Goal: Information Seeking & Learning: Learn about a topic

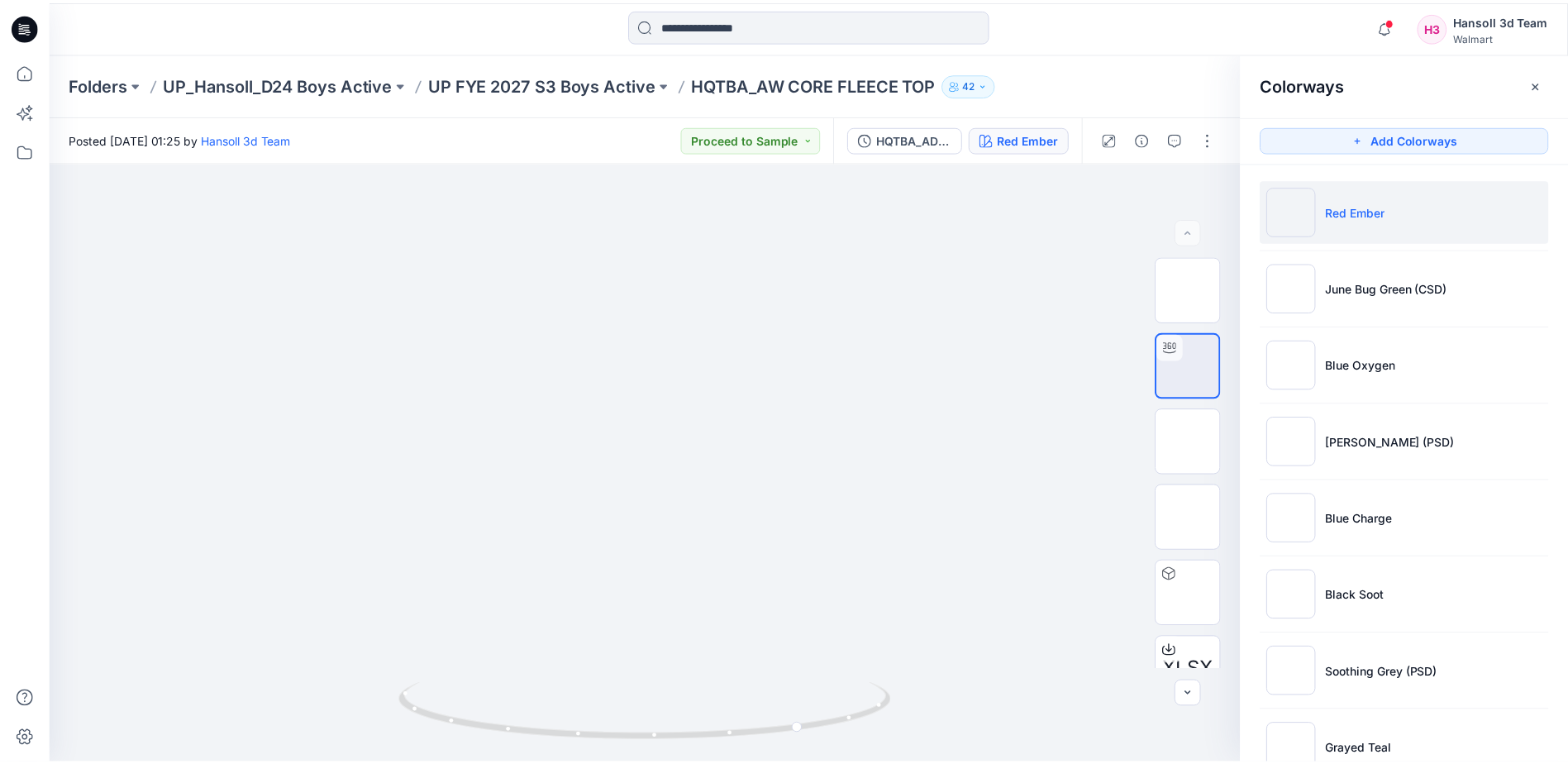
scroll to position [123, 0]
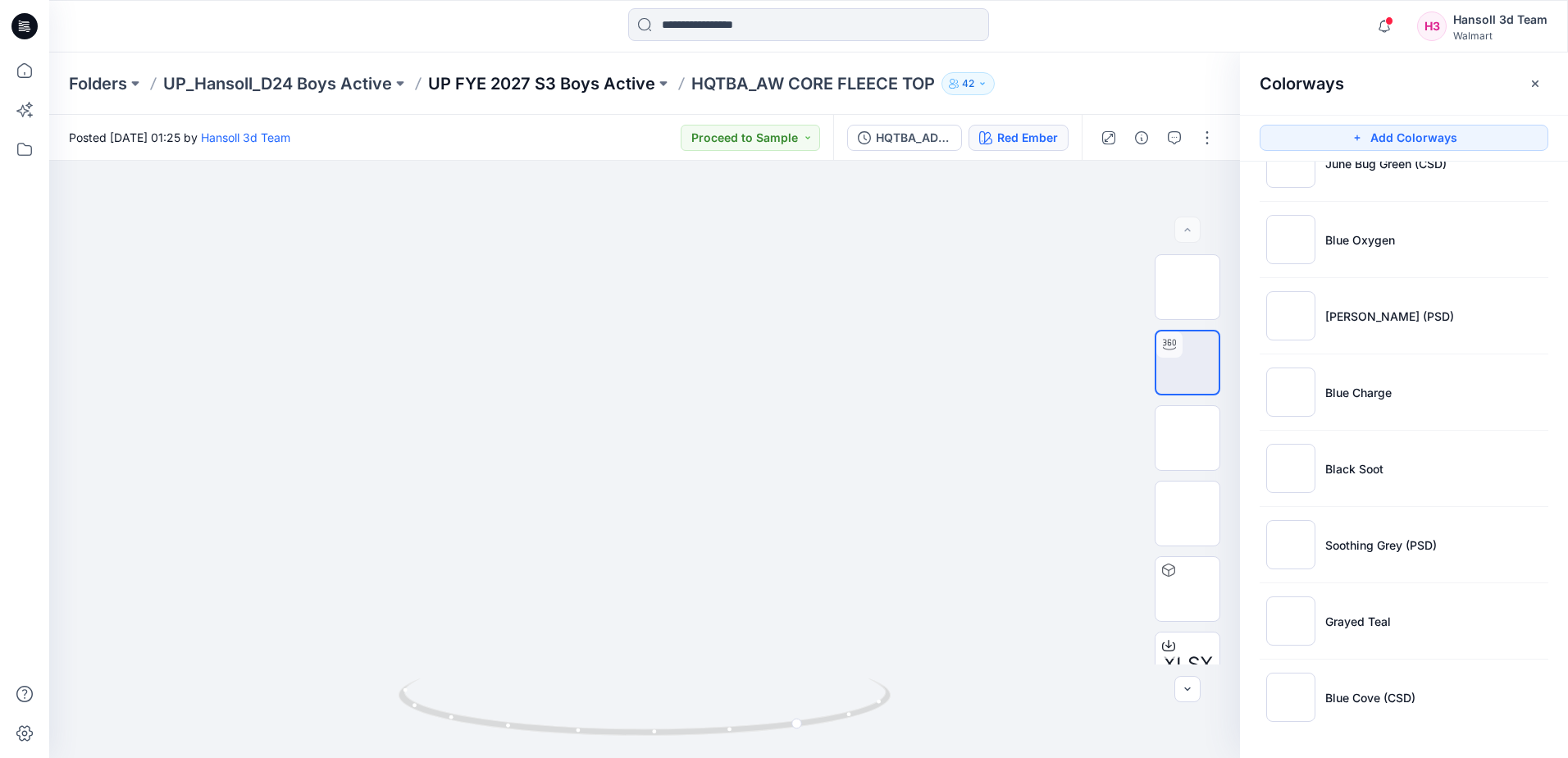
click at [585, 87] on p "UP FYE 2027 S3 Boys Active" at bounding box center [541, 83] width 227 height 23
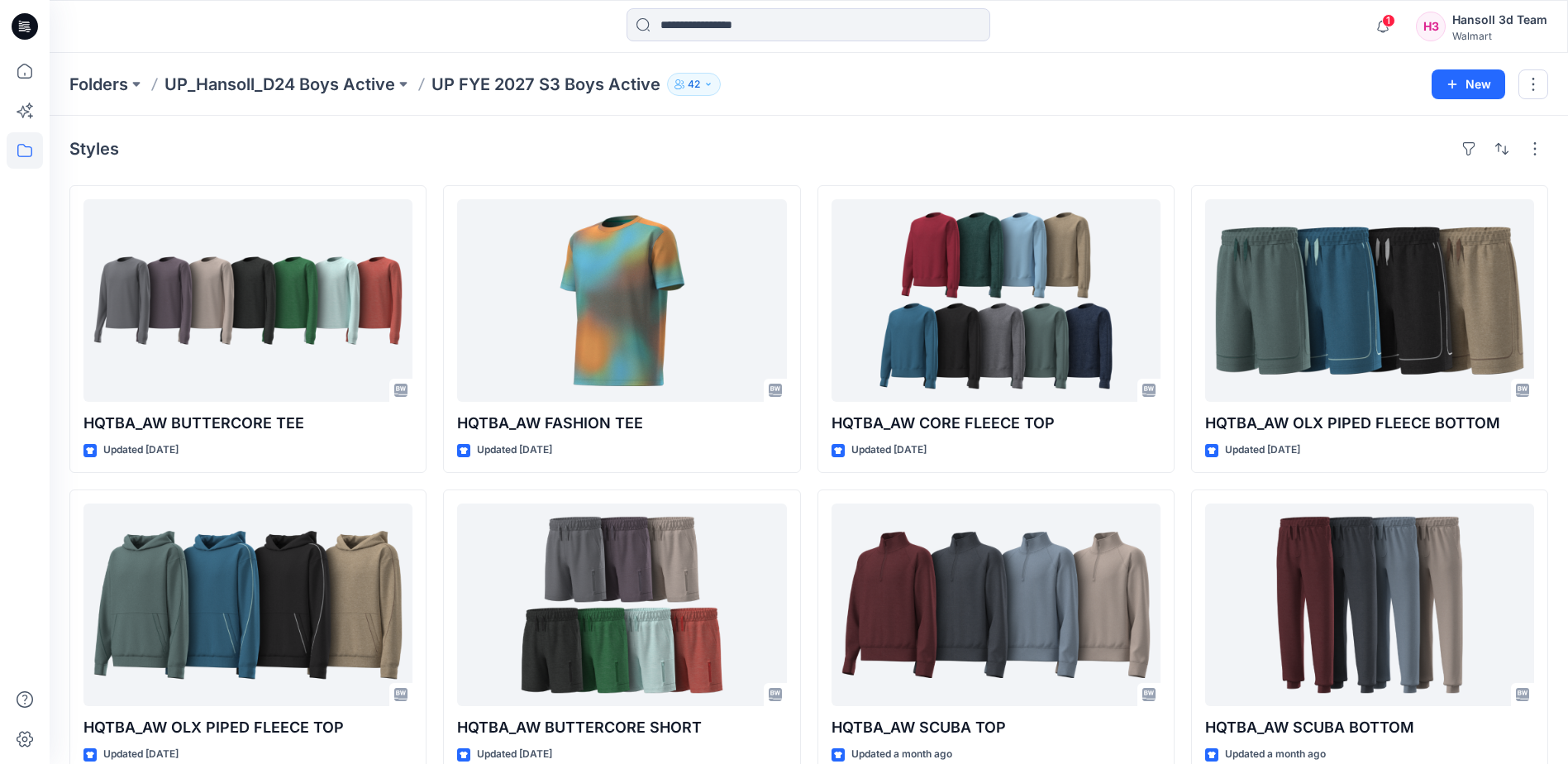
click at [789, 158] on div "Styles" at bounding box center [809, 149] width 1479 height 26
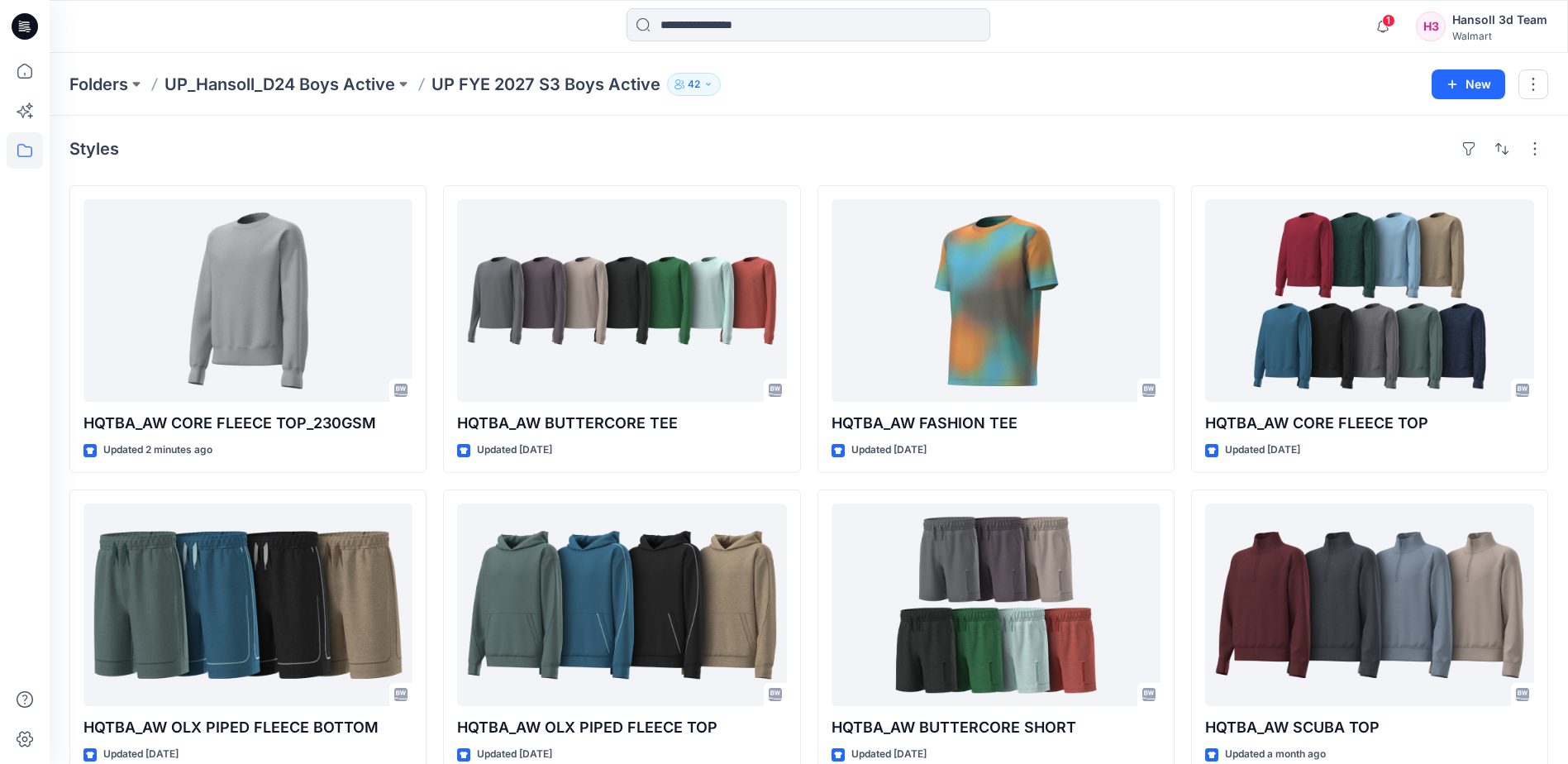
click at [868, 127] on div "Styles HQTBA_AW CORE FLEECE TOP_230GSM Updated 2 minutes ago HQTBA_AW OLX PIPED…" at bounding box center [809, 607] width 1519 height 985
click at [844, 144] on div "Styles" at bounding box center [809, 149] width 1479 height 26
click at [834, 157] on div "Styles" at bounding box center [809, 149] width 1479 height 26
click at [707, 144] on div "Styles" at bounding box center [809, 149] width 1479 height 26
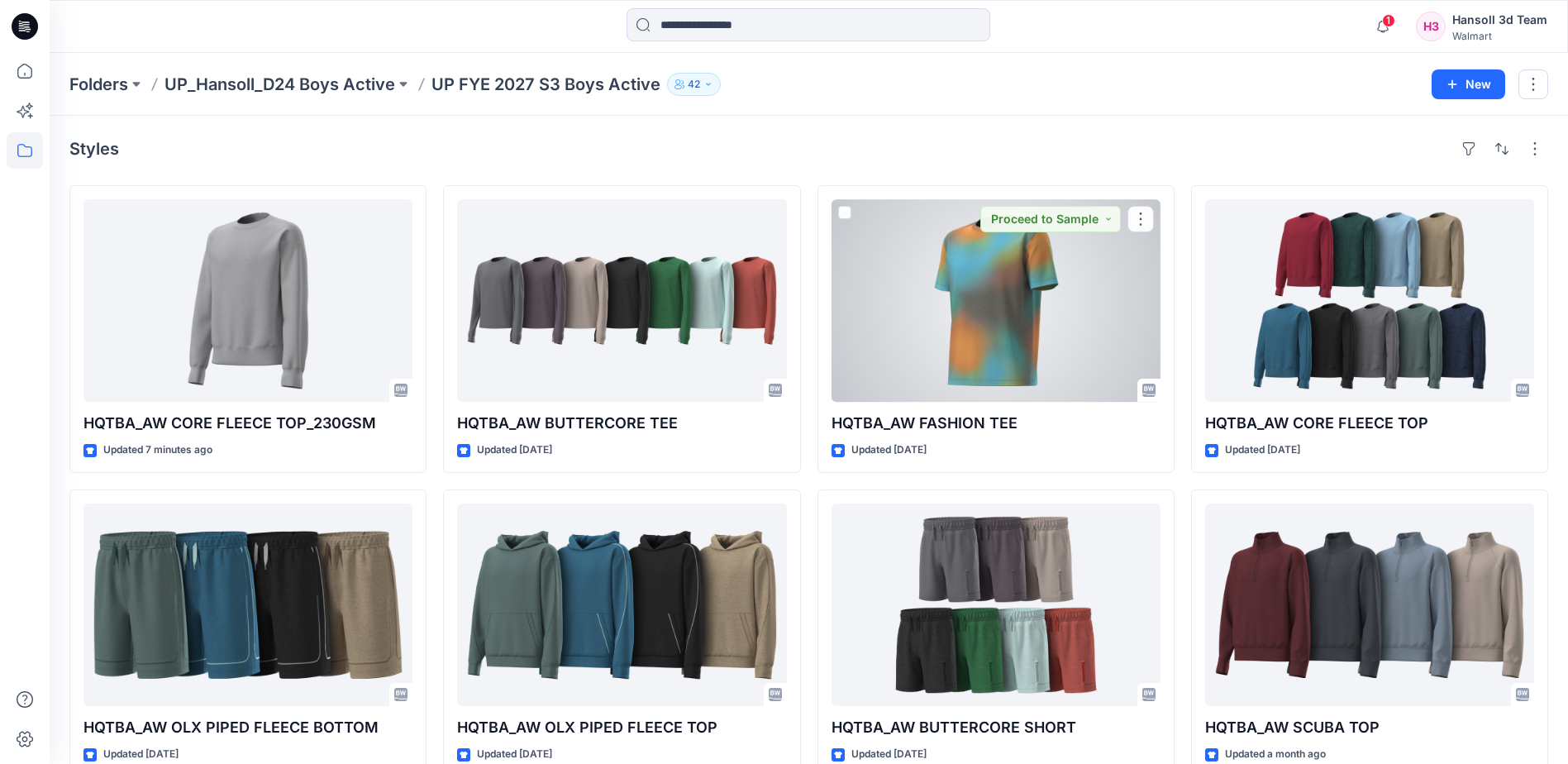
click at [1012, 382] on div at bounding box center [996, 300] width 329 height 202
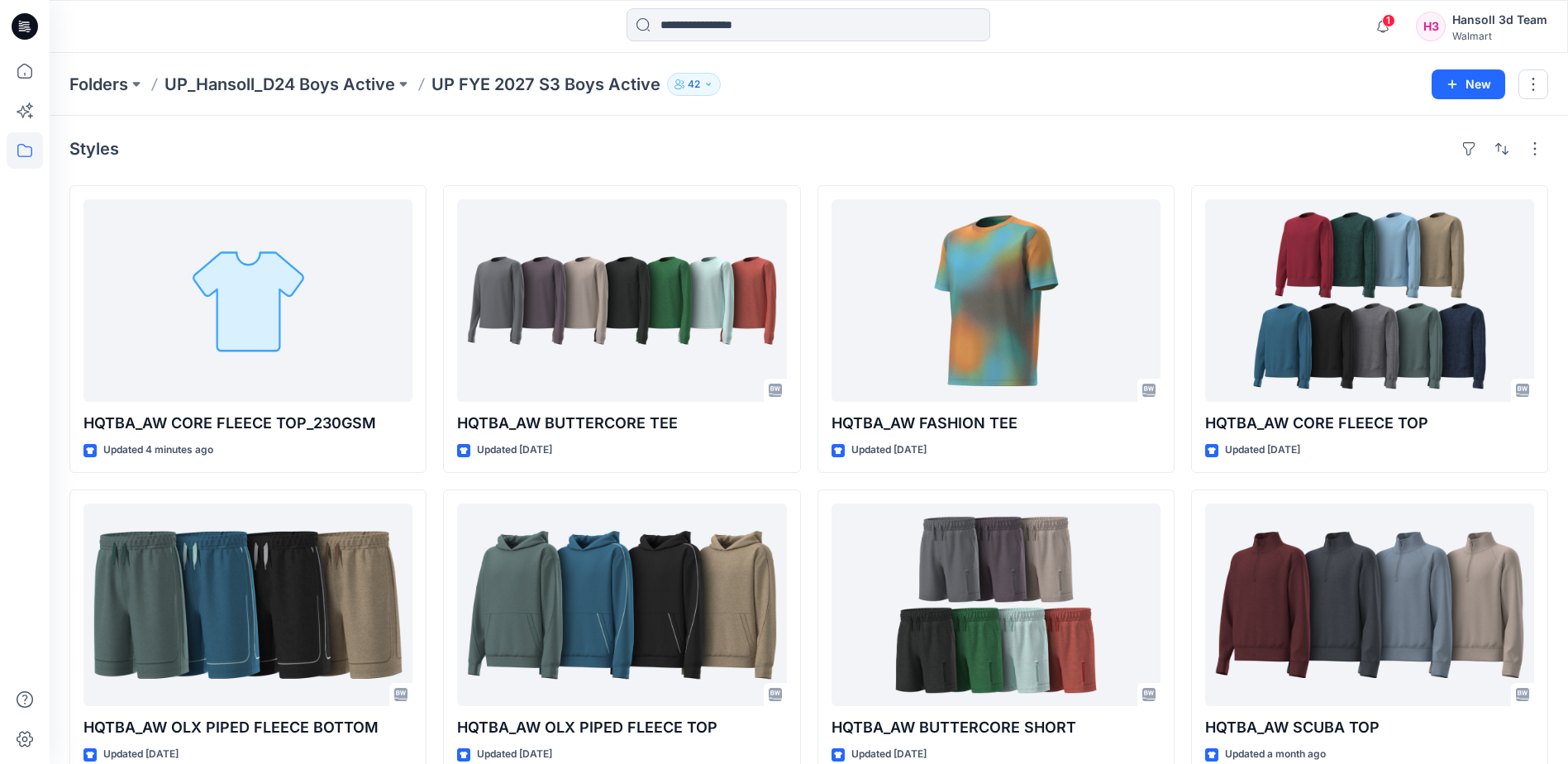
drag, startPoint x: 731, startPoint y: 122, endPoint x: 607, endPoint y: 238, distance: 169.8
click at [732, 122] on div "Styles HQTBA_AW CORE FLEECE TOP_230GSM Updated 4 minutes ago HQTBA_AW OLX PIPED…" at bounding box center [809, 607] width 1519 height 985
click at [706, 140] on div "Styles" at bounding box center [809, 149] width 1479 height 26
click at [323, 147] on div "Styles" at bounding box center [809, 149] width 1479 height 26
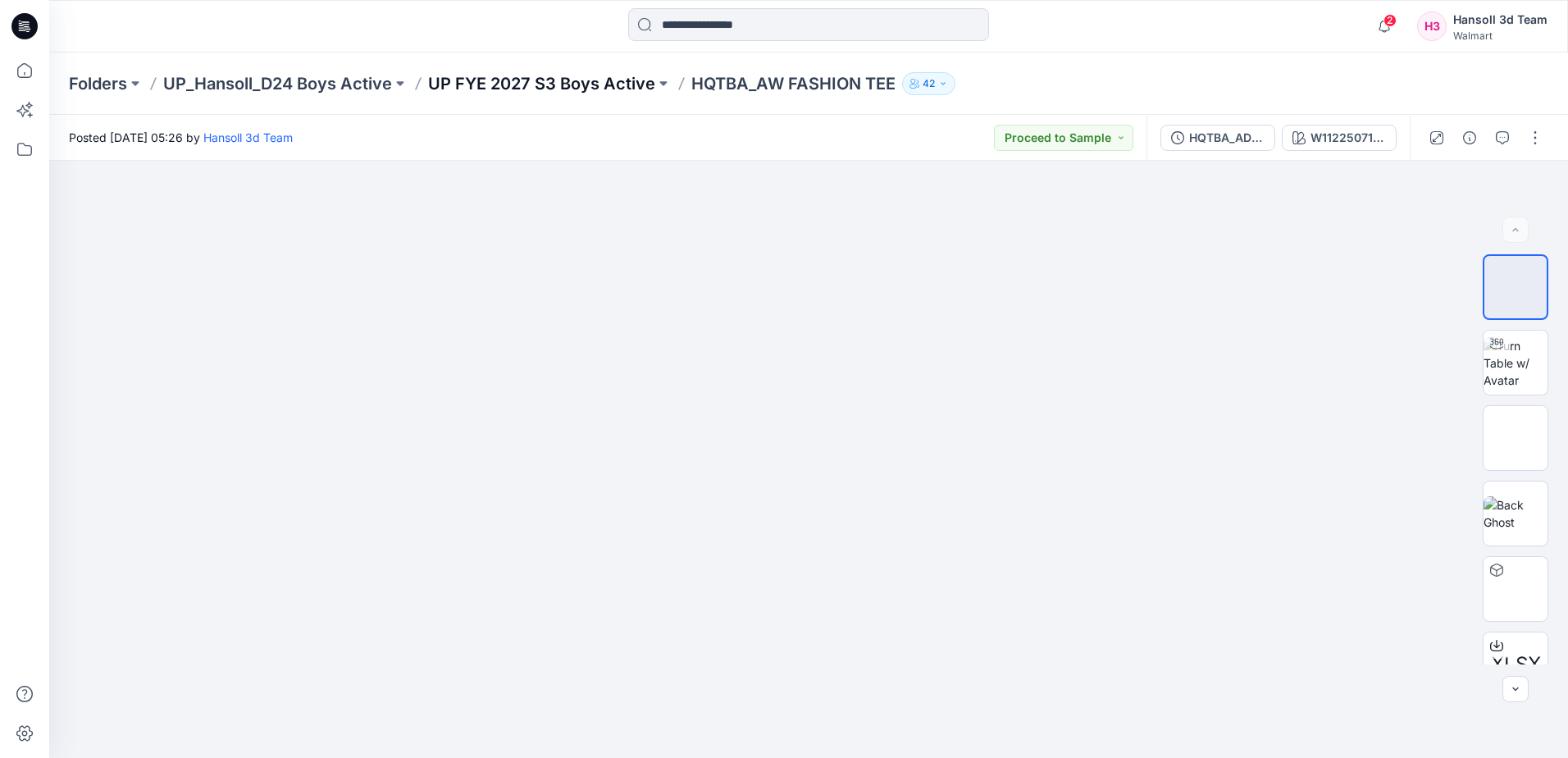
click at [548, 83] on p "UP FYE 2027 S3 Boys Active" at bounding box center [541, 83] width 227 height 23
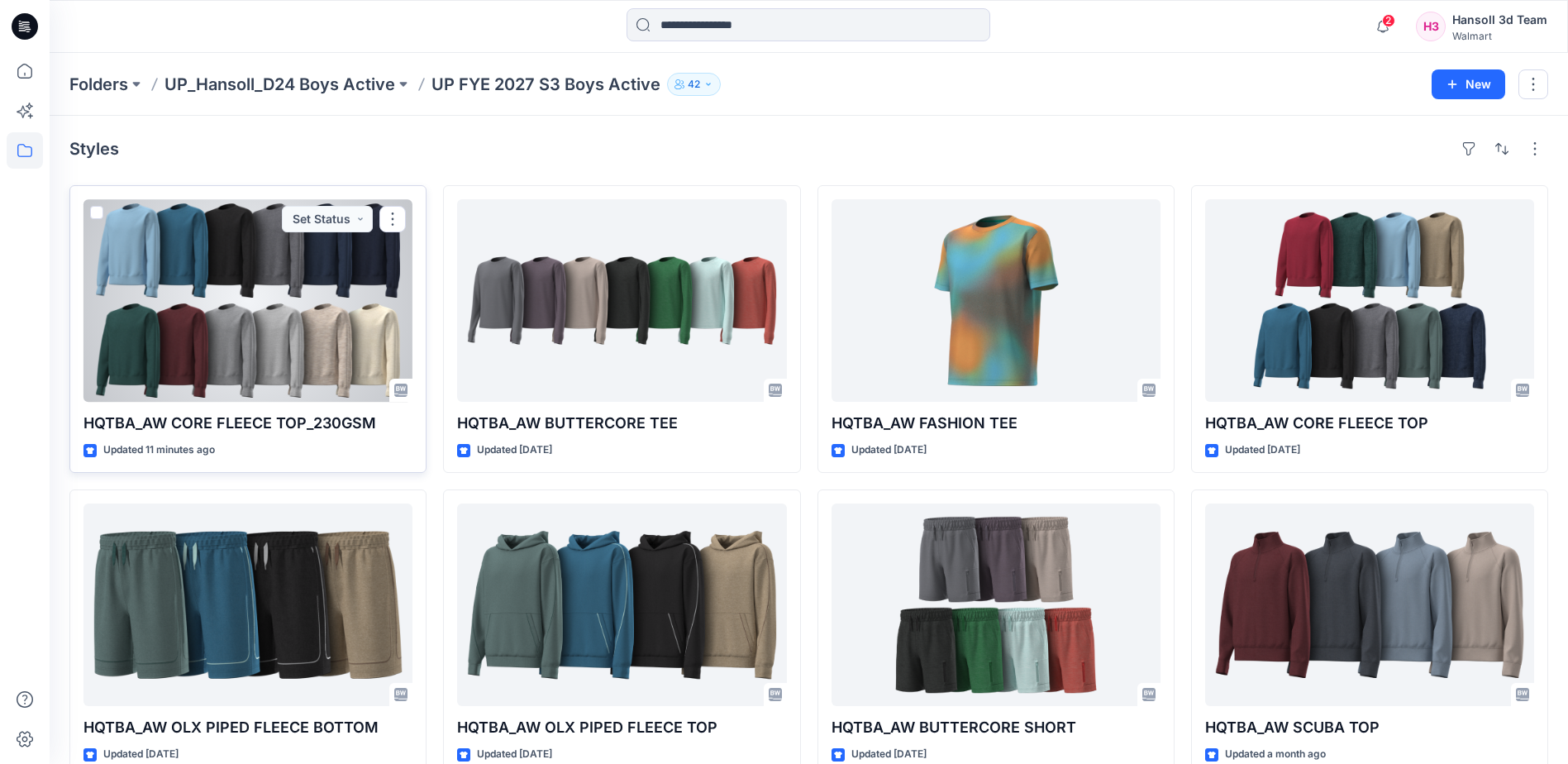
click at [226, 345] on div at bounding box center [247, 300] width 329 height 202
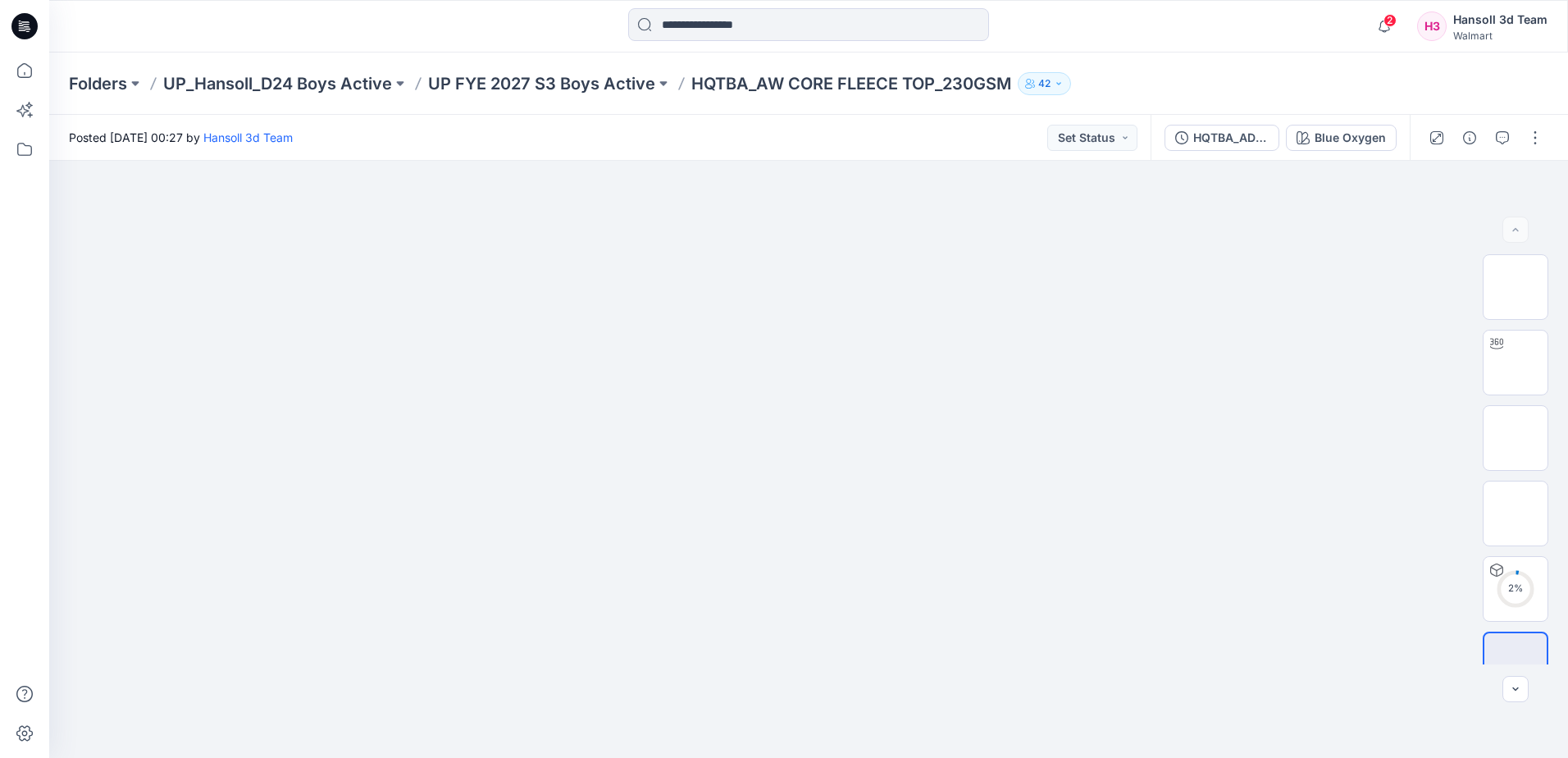
click at [15, 20] on icon at bounding box center [24, 26] width 26 height 26
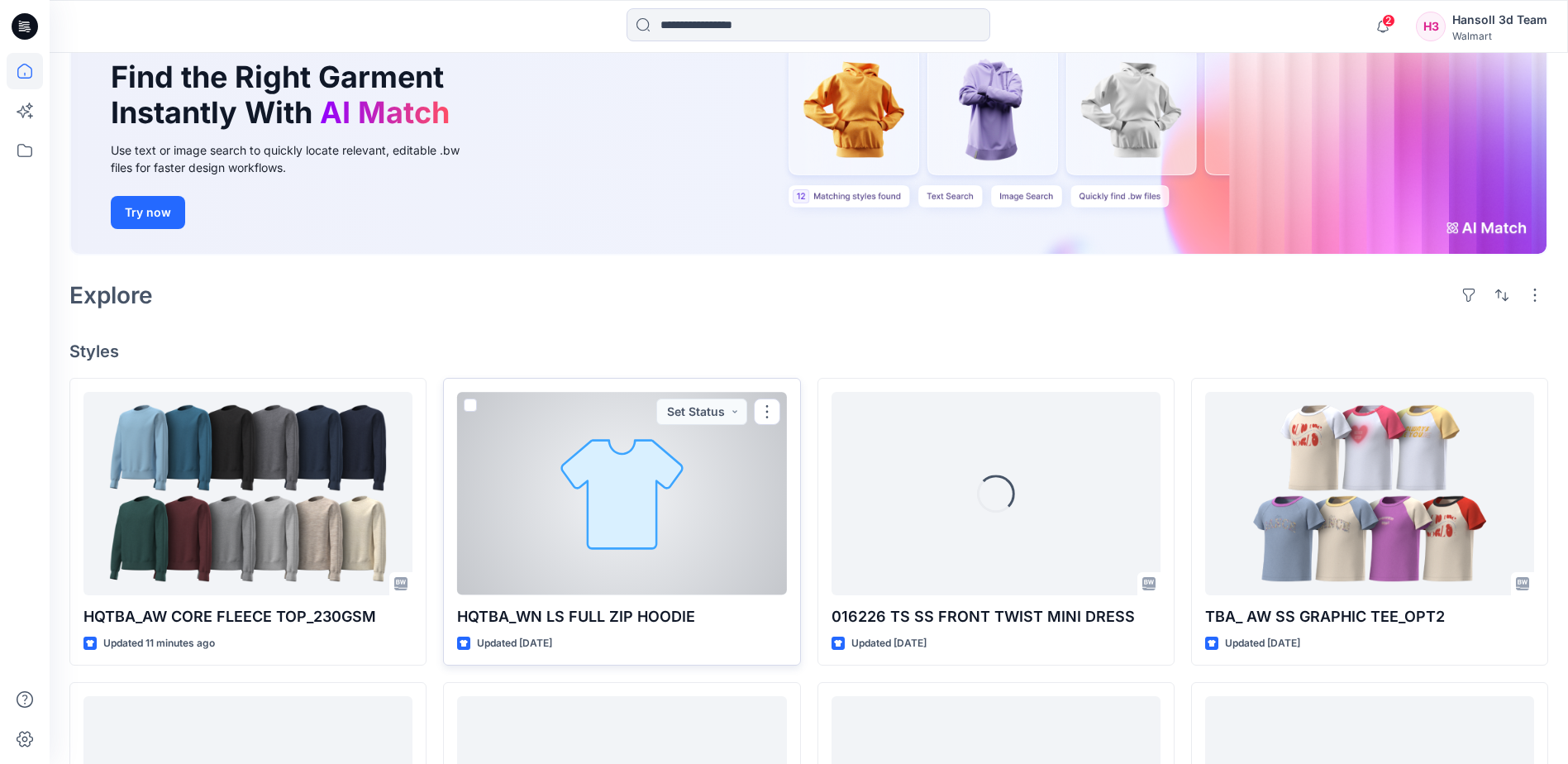
scroll to position [165, 0]
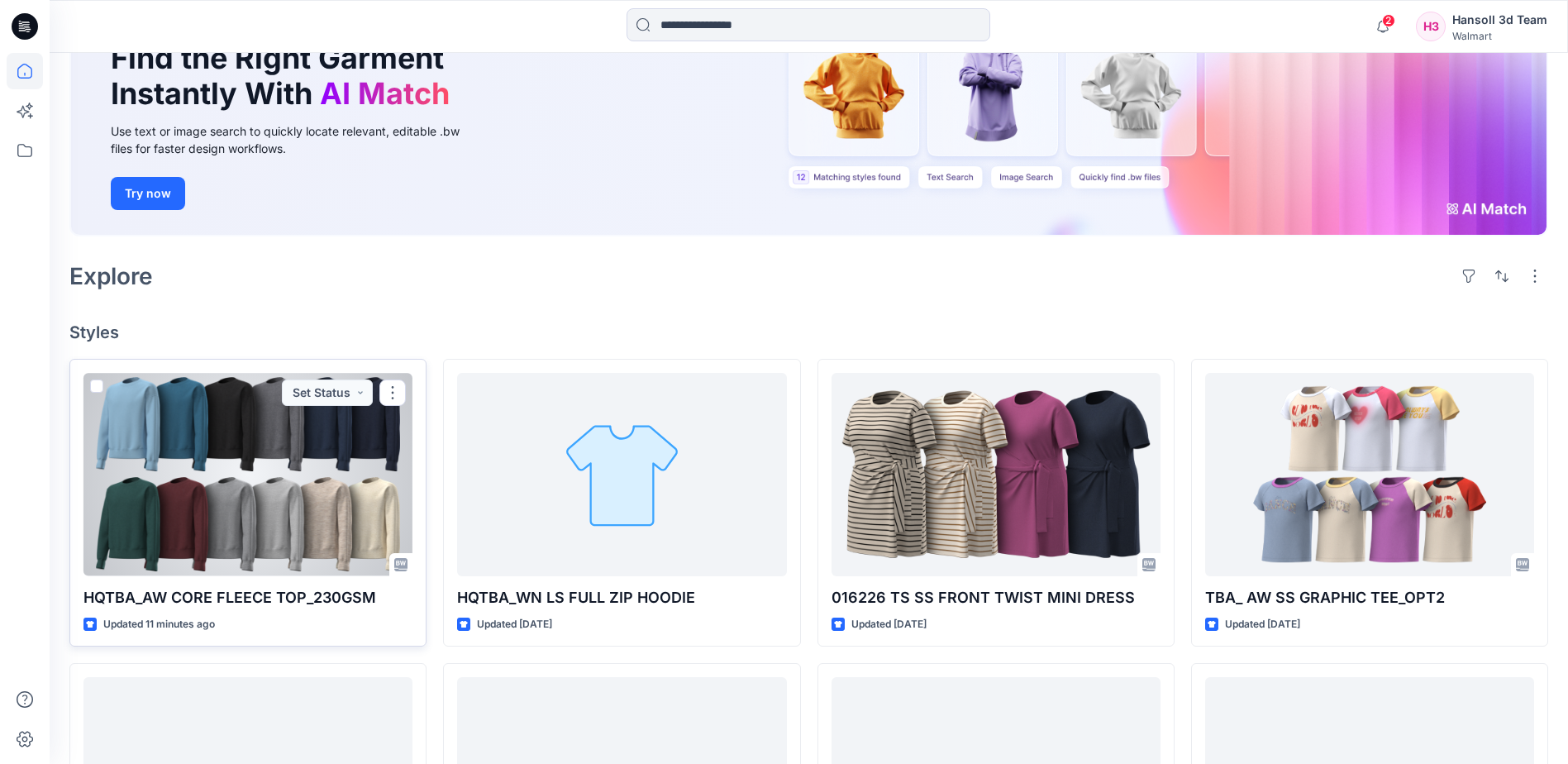
click at [206, 461] on div at bounding box center [247, 473] width 329 height 202
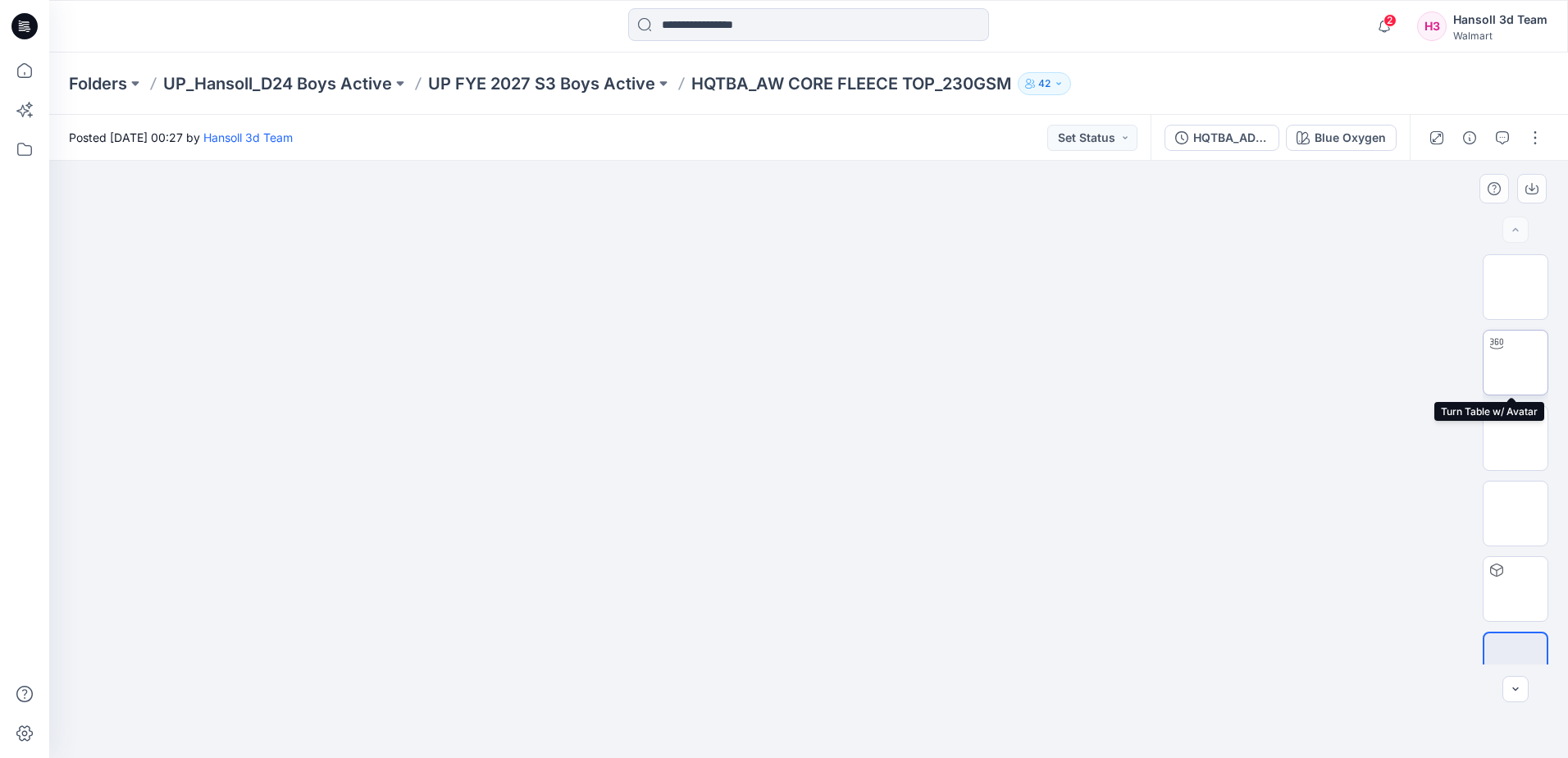
click at [1516, 363] on img at bounding box center [1516, 363] width 0 height 0
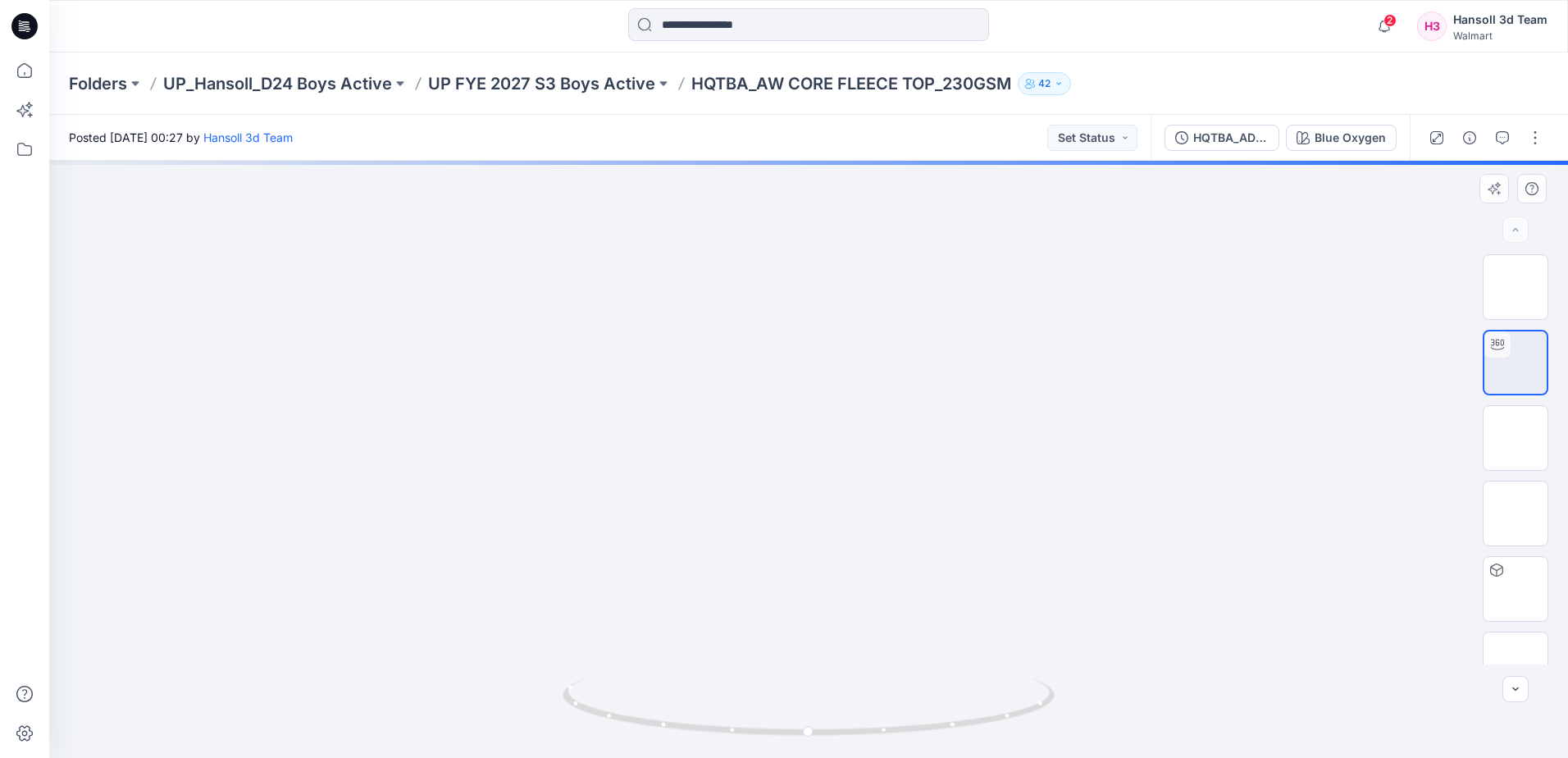
drag, startPoint x: 853, startPoint y: 378, endPoint x: 850, endPoint y: 434, distance: 56.1
drag, startPoint x: 856, startPoint y: 393, endPoint x: 851, endPoint y: 418, distance: 25.5
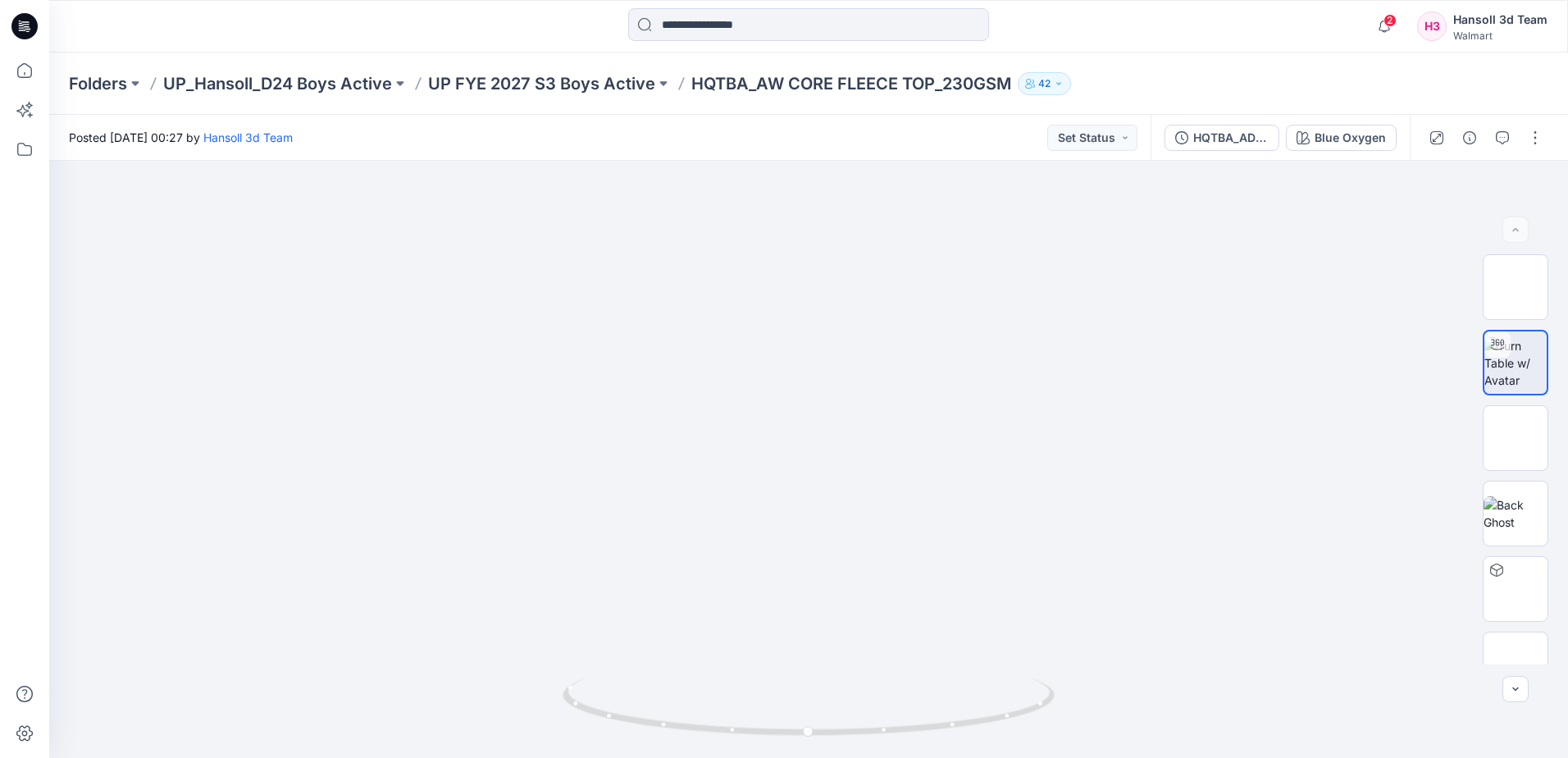
click at [1250, 77] on div "Folders UP_Hansoll_D24 Boys Active UP FYE 2027 S3 Boys Active HQTBA_AW CORE FLE…" at bounding box center [744, 83] width 1352 height 23
